Goal: Communication & Community: Participate in discussion

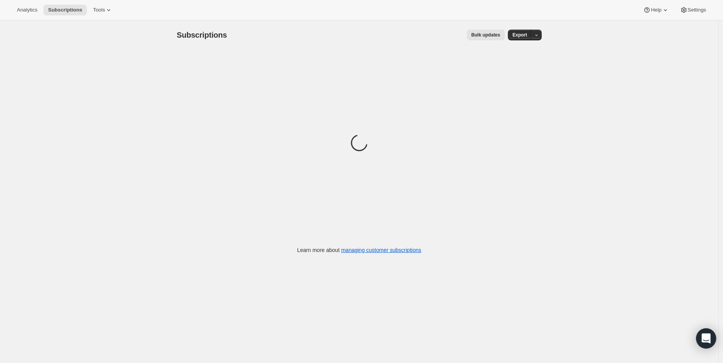
click at [712, 344] on div "Open Intercom Messenger" at bounding box center [706, 339] width 20 height 20
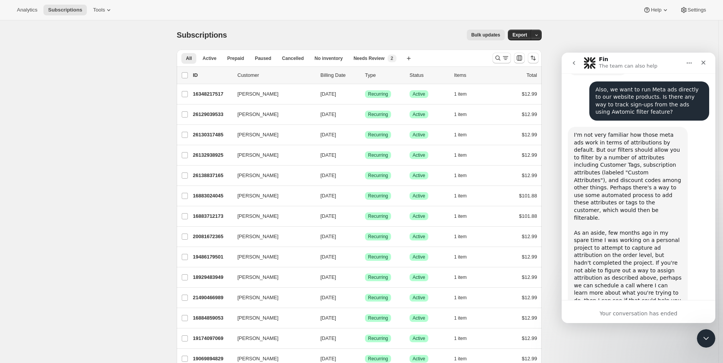
scroll to position [484, 0]
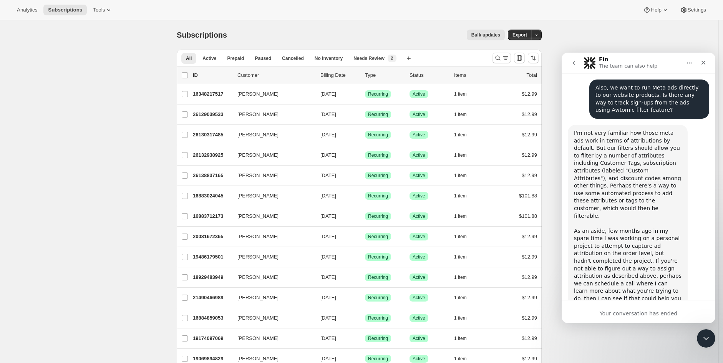
click at [573, 65] on icon "go back" at bounding box center [574, 63] width 6 height 6
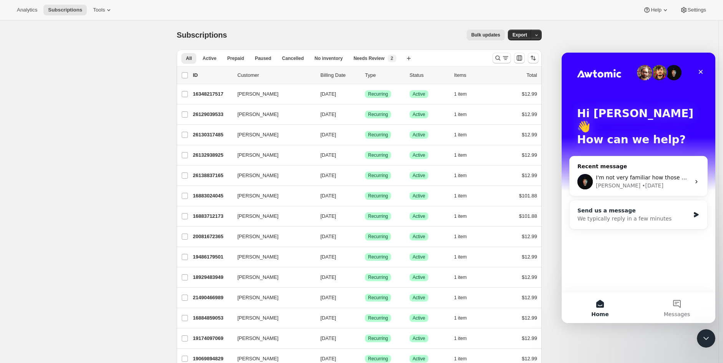
click at [648, 216] on div "Send us a message We typically reply in a few minutes" at bounding box center [639, 215] width 138 height 28
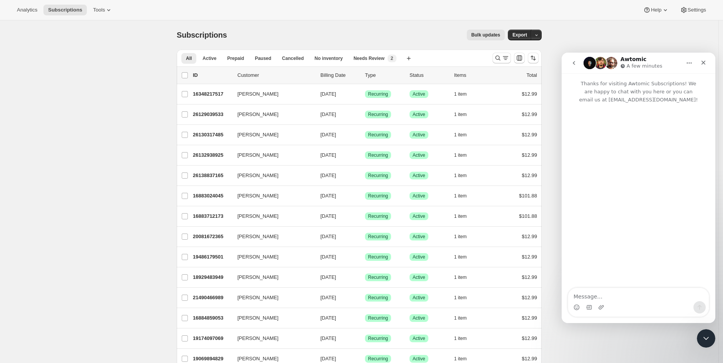
click at [575, 62] on icon "go back" at bounding box center [574, 63] width 2 height 4
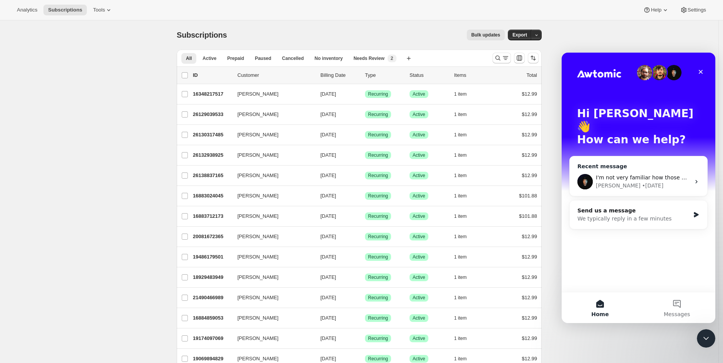
click at [612, 182] on div "[PERSON_NAME] • [DATE]" at bounding box center [643, 186] width 95 height 8
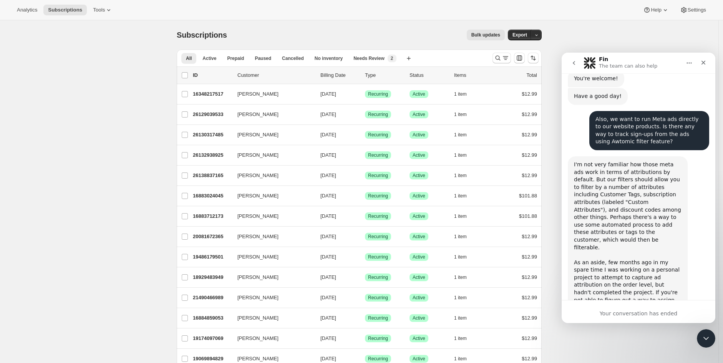
scroll to position [441, 0]
